Goal: Task Accomplishment & Management: Manage account settings

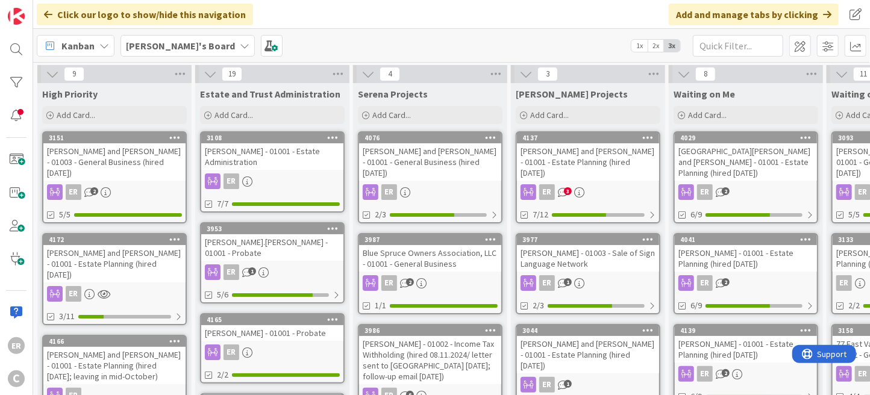
click at [158, 253] on div "[PERSON_NAME] and [PERSON_NAME] - 01001 - Estate Planning (hired [DATE])" at bounding box center [114, 263] width 142 height 37
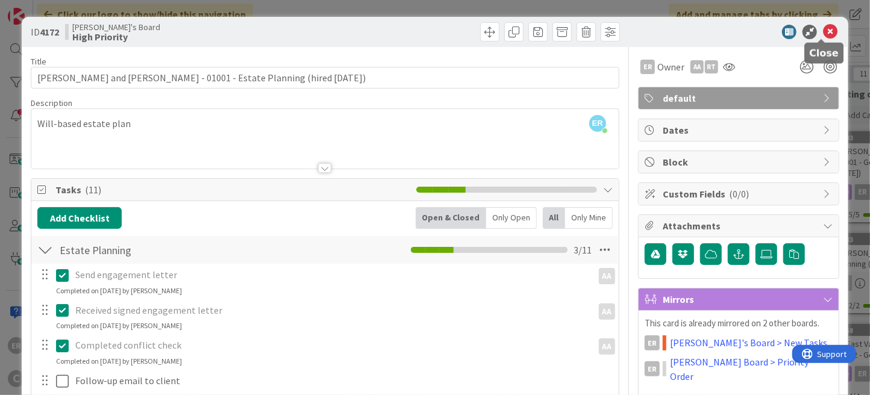
click at [823, 33] on icon at bounding box center [830, 32] width 14 height 14
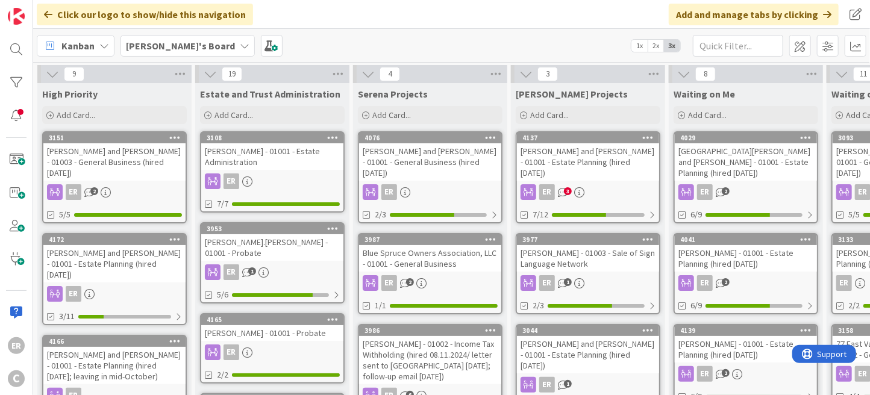
click at [175, 249] on div "[PERSON_NAME] and [PERSON_NAME] - 01001 - Estate Planning (hired [DATE])" at bounding box center [114, 263] width 142 height 37
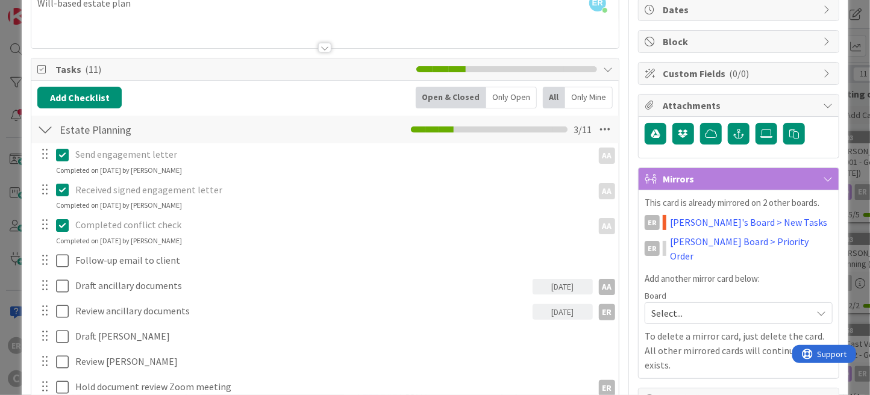
scroll to position [181, 0]
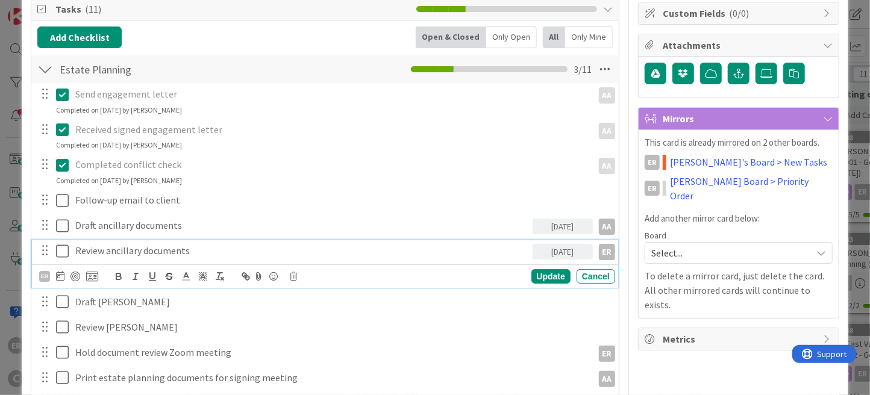
click at [198, 248] on p "Review ancillary documents" at bounding box center [301, 251] width 452 height 14
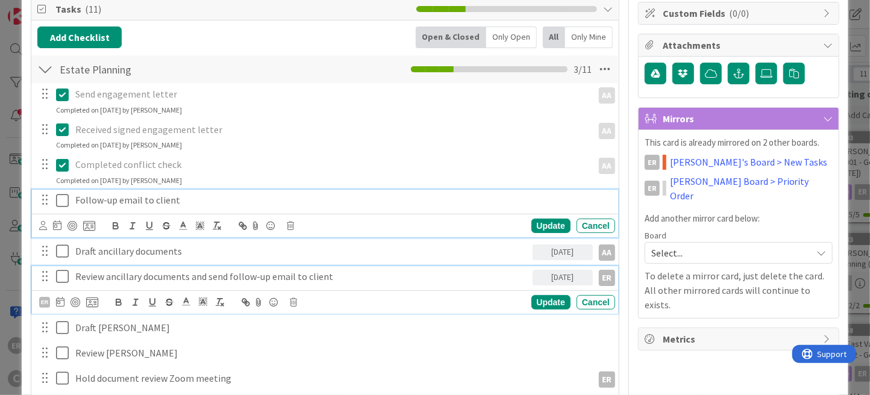
click at [158, 198] on div "Follow-up email to client Update Cancel" at bounding box center [325, 214] width 586 height 48
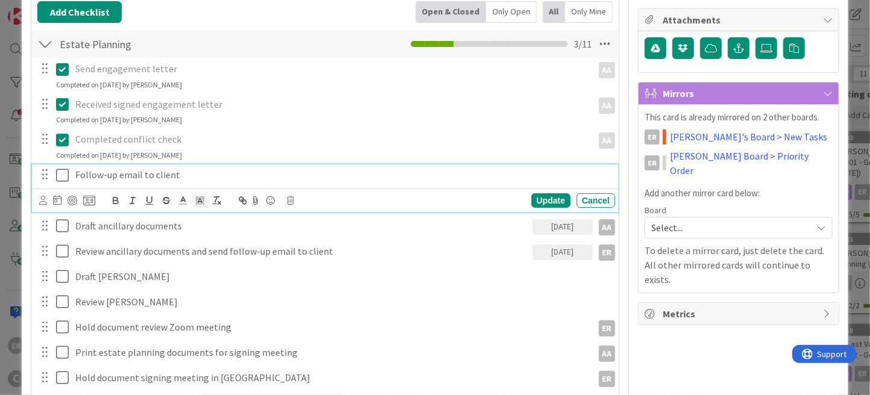
click at [294, 201] on div "Update Cancel" at bounding box center [327, 200] width 576 height 17
click at [290, 199] on icon at bounding box center [290, 200] width 7 height 8
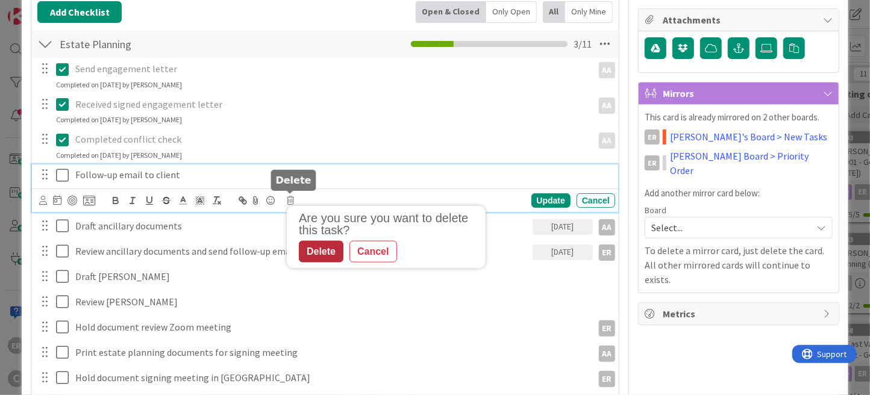
click at [337, 256] on div "Delete" at bounding box center [321, 252] width 45 height 22
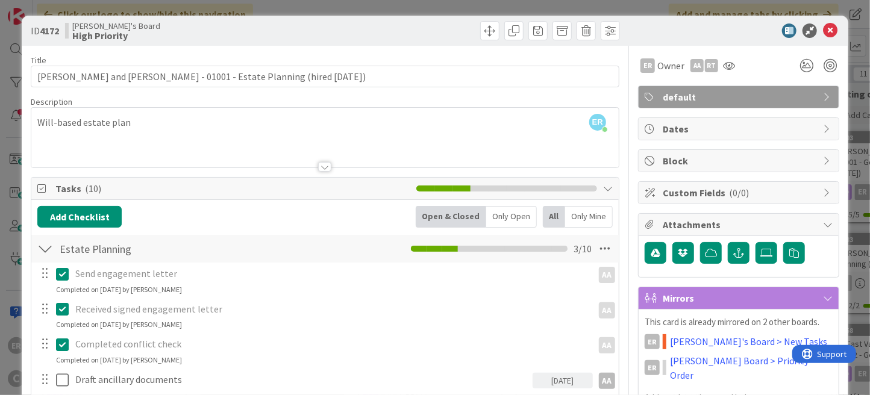
scroll to position [0, 0]
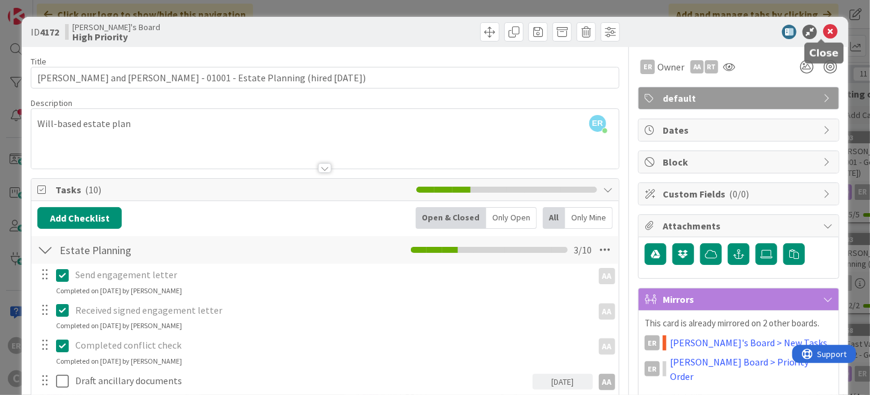
click at [824, 36] on icon at bounding box center [830, 32] width 14 height 14
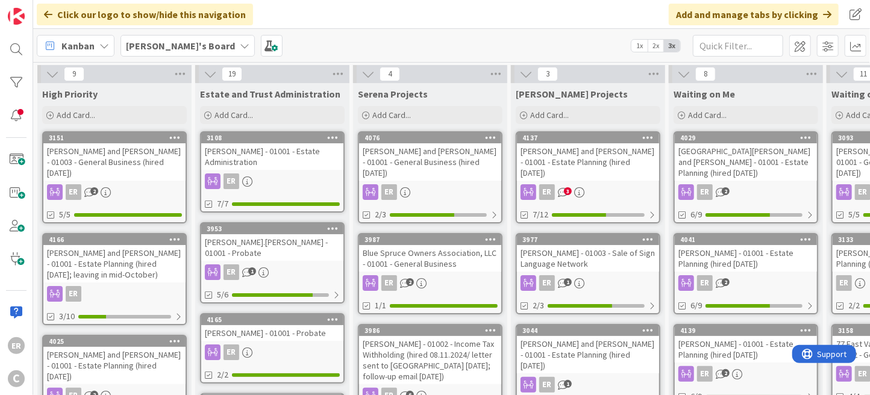
click at [626, 165] on div "[PERSON_NAME] and [PERSON_NAME] - 01001 - Estate Planning (hired [DATE])" at bounding box center [588, 161] width 142 height 37
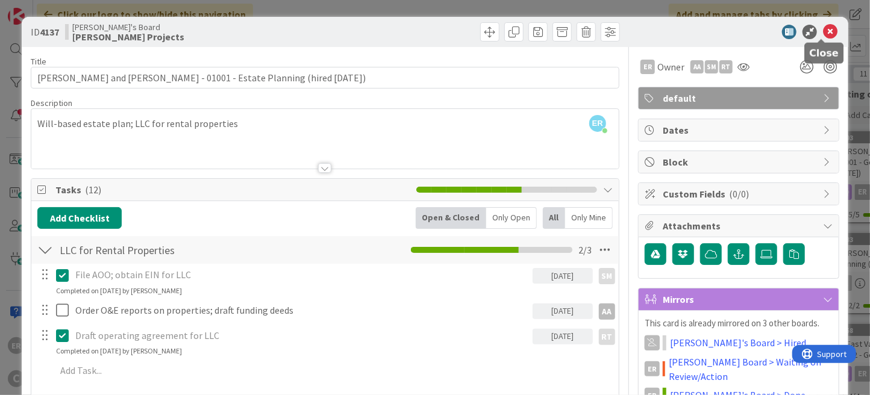
click at [823, 33] on icon at bounding box center [830, 32] width 14 height 14
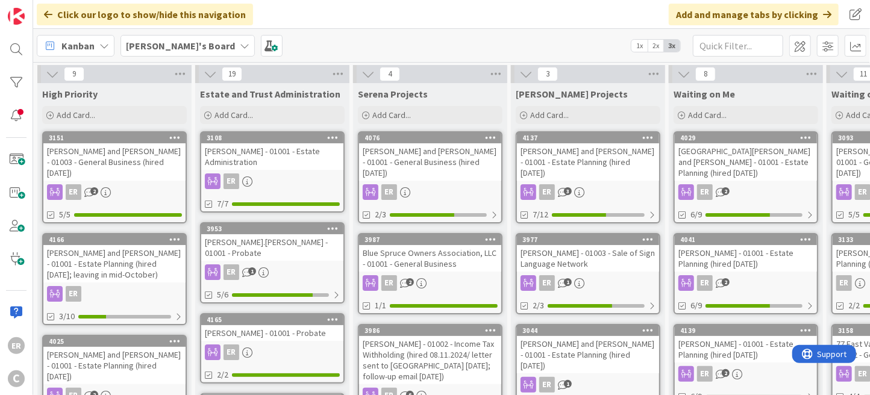
click at [607, 161] on div "[PERSON_NAME] and [PERSON_NAME] - 01001 - Estate Planning (hired [DATE])" at bounding box center [588, 161] width 142 height 37
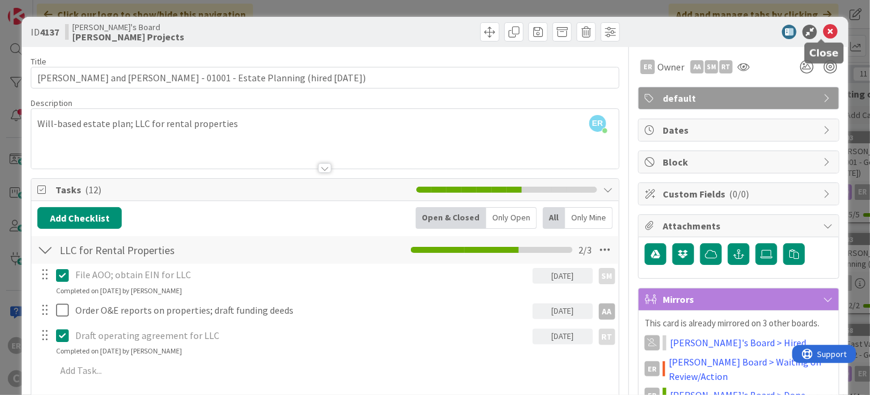
click at [823, 32] on icon at bounding box center [830, 32] width 14 height 14
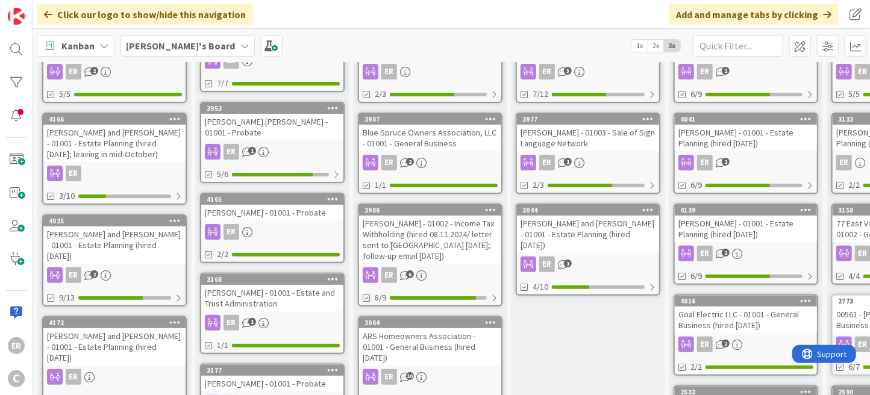
scroll to position [60, 0]
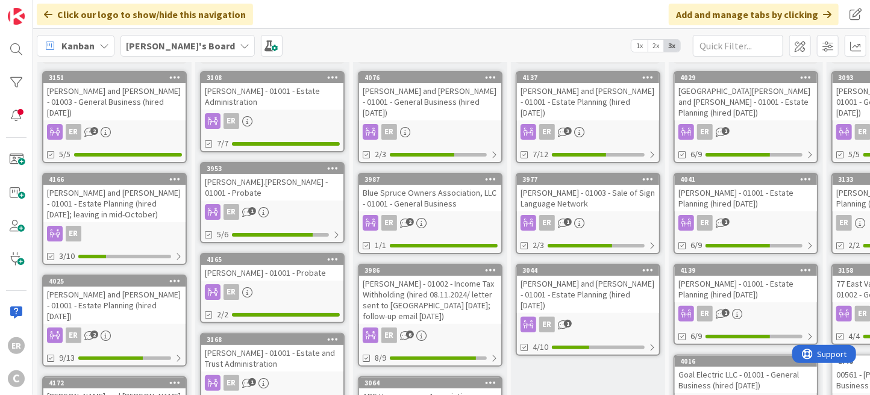
click at [600, 97] on div "[PERSON_NAME] and [PERSON_NAME] - 01001 - Estate Planning (hired [DATE])" at bounding box center [588, 101] width 142 height 37
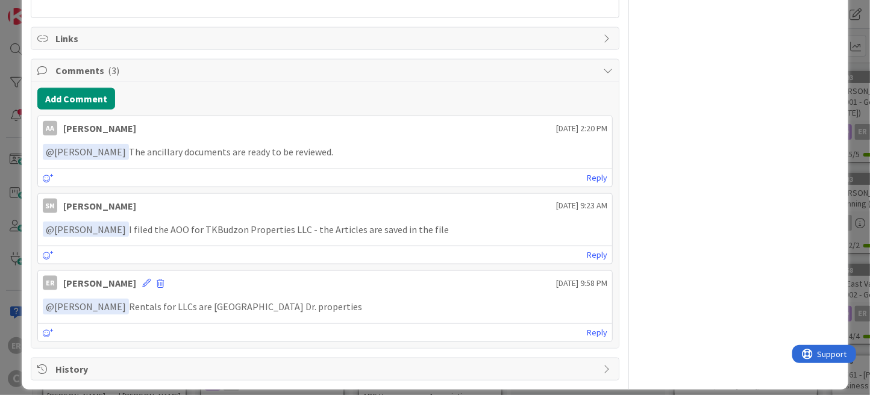
scroll to position [724, 0]
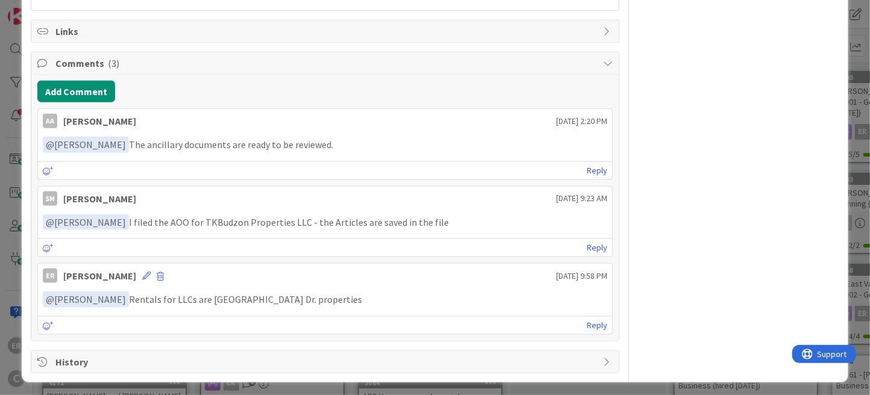
drag, startPoint x: 223, startPoint y: 297, endPoint x: 396, endPoint y: 298, distance: 172.3
click at [396, 298] on p "﻿ @ [PERSON_NAME] ﻿ Rentals for LLCs are [GEOGRAPHIC_DATA] Dr. properties" at bounding box center [325, 300] width 564 height 16
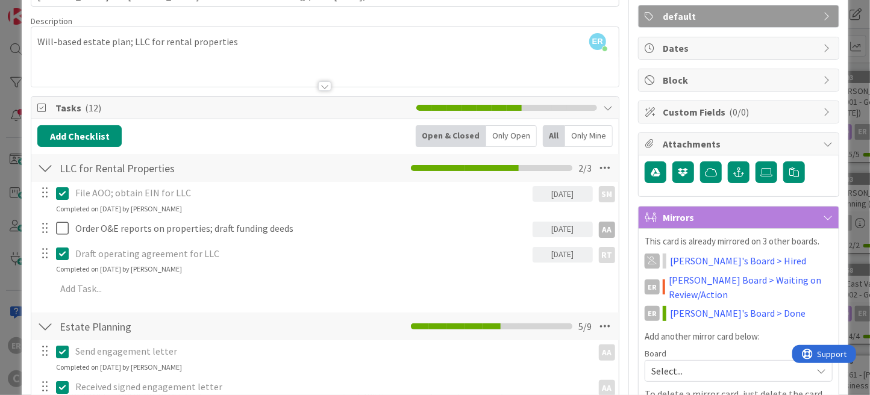
scroll to position [0, 0]
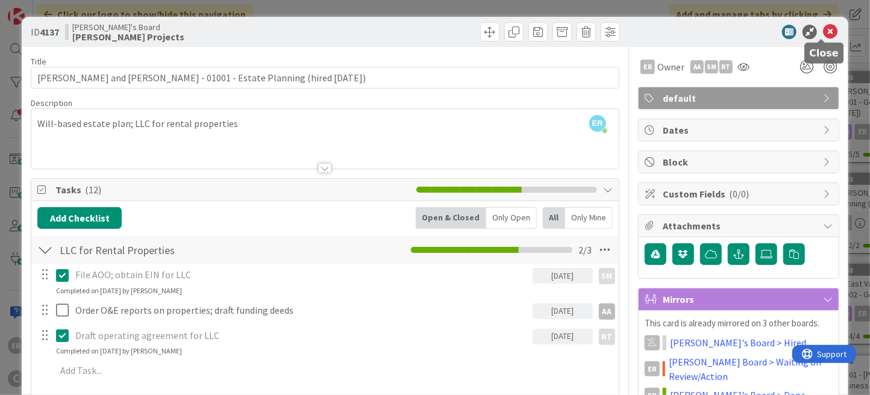
click at [826, 29] on icon at bounding box center [830, 32] width 14 height 14
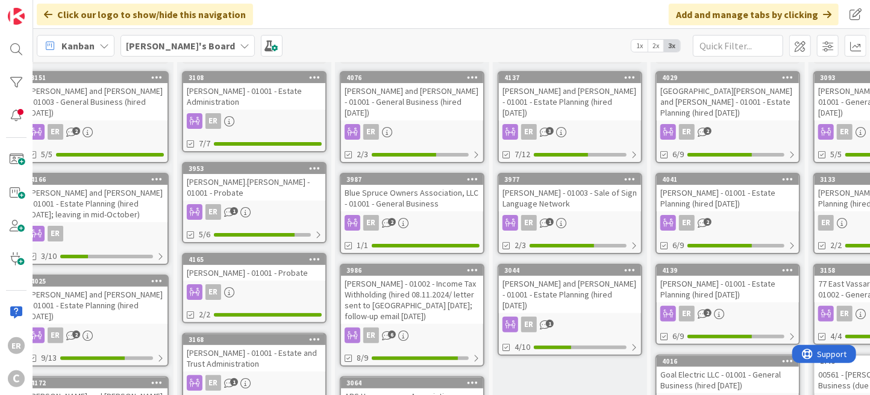
scroll to position [60, 0]
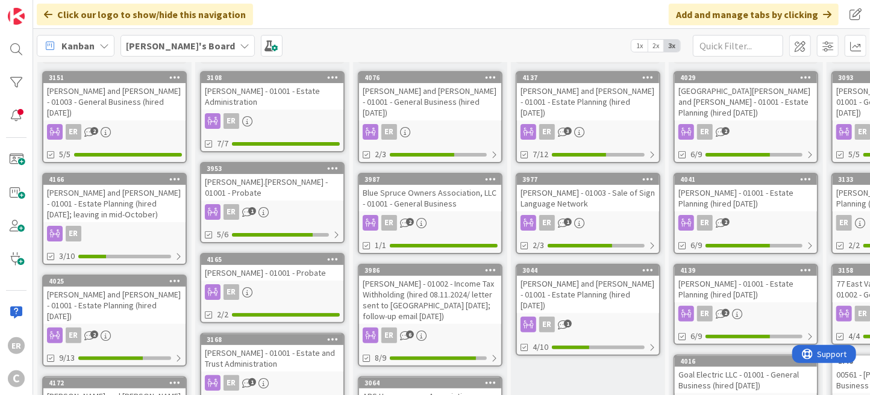
click at [750, 276] on div "[PERSON_NAME] - 01001 - Estate Planning (hired [DATE])" at bounding box center [746, 289] width 142 height 27
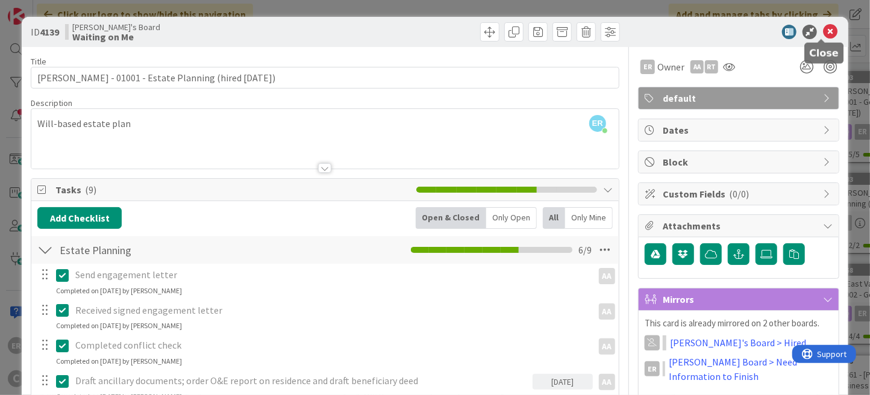
click at [825, 31] on icon at bounding box center [830, 32] width 14 height 14
